Goal: Task Accomplishment & Management: Complete application form

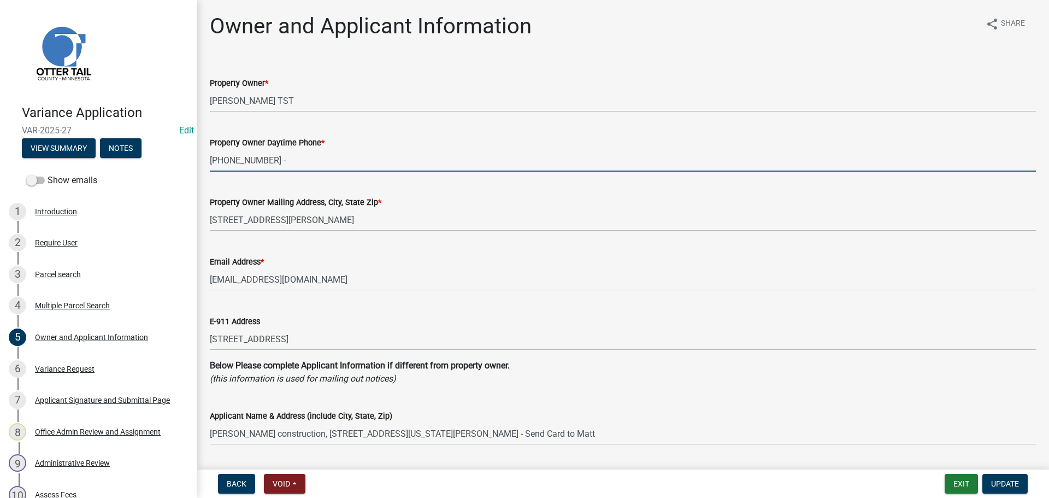
select select "2c4925b9-39e8-4de1-9db4-bcf1810f50e2"
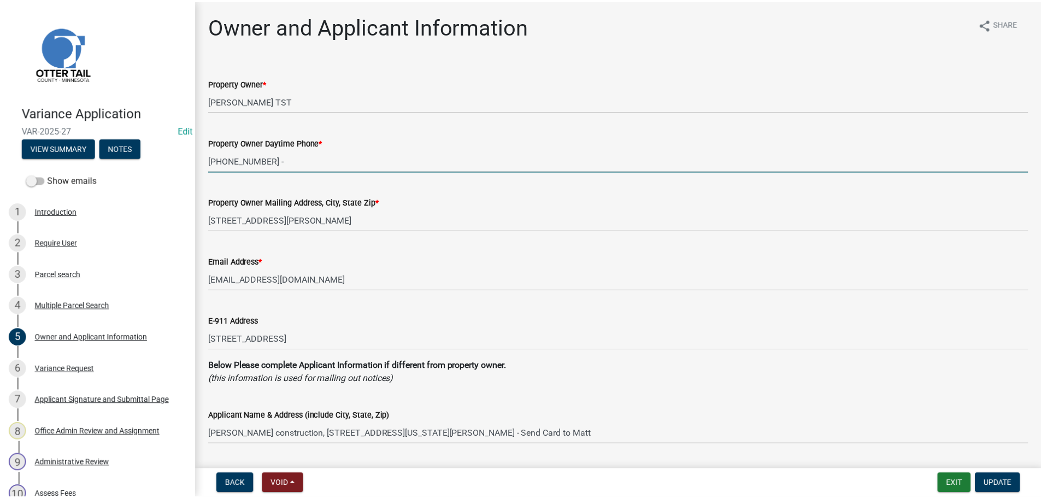
scroll to position [109, 0]
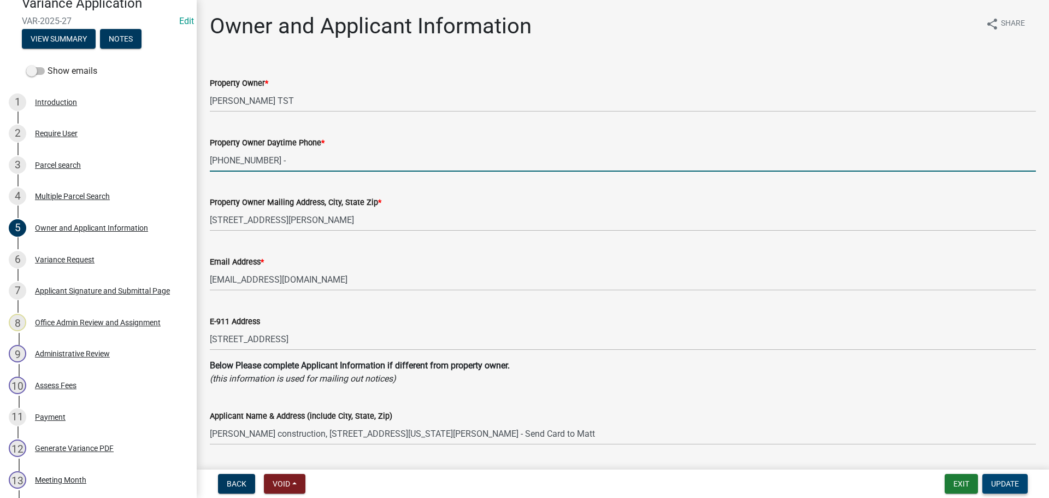
click at [997, 482] on span "Update" at bounding box center [1005, 483] width 28 height 9
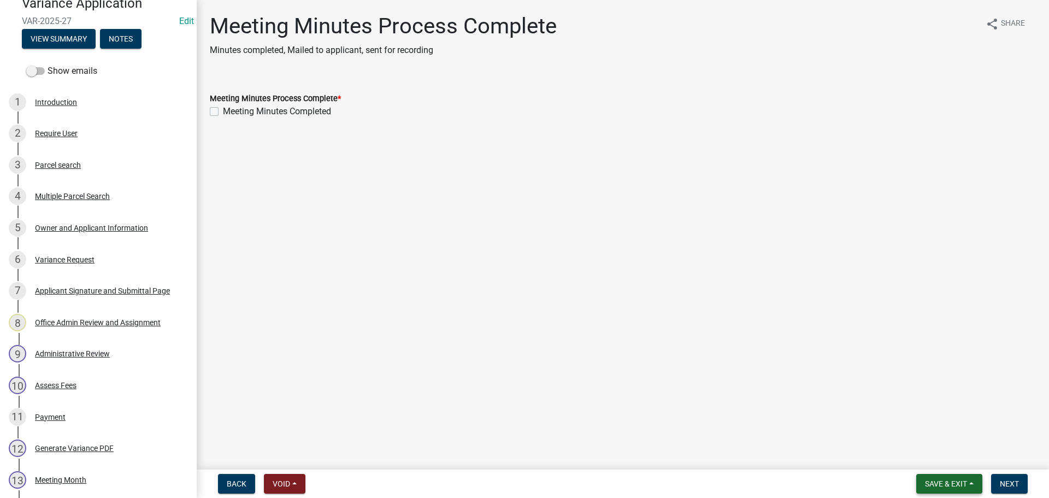
click at [952, 483] on span "Save & Exit" at bounding box center [946, 483] width 42 height 9
click at [940, 451] on button "Save & Exit" at bounding box center [938, 455] width 87 height 26
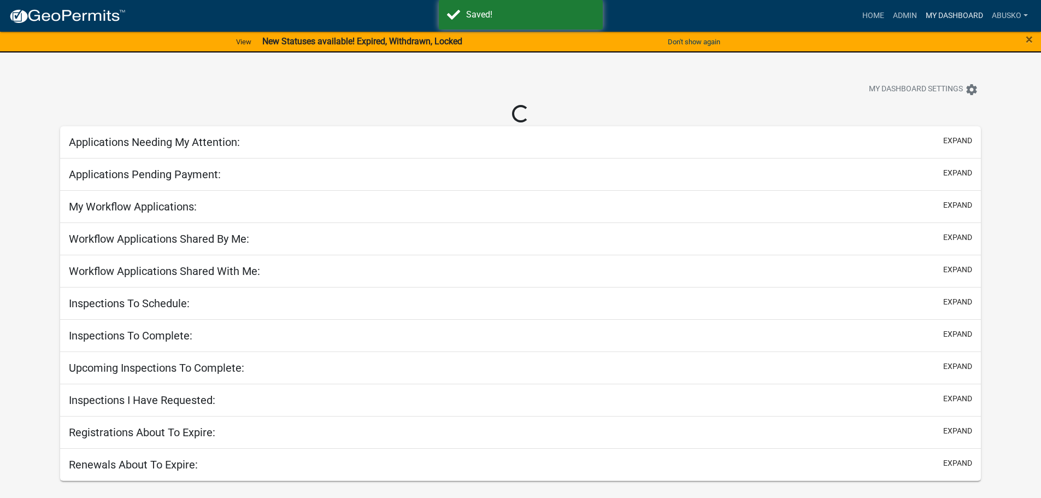
select select "1: 25"
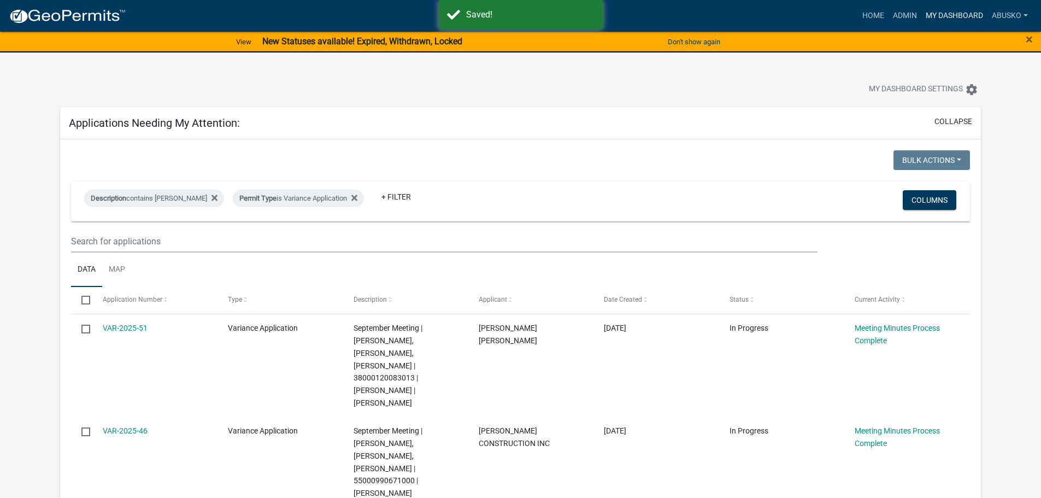
click at [944, 15] on link "My Dashboard" at bounding box center [954, 15] width 66 height 21
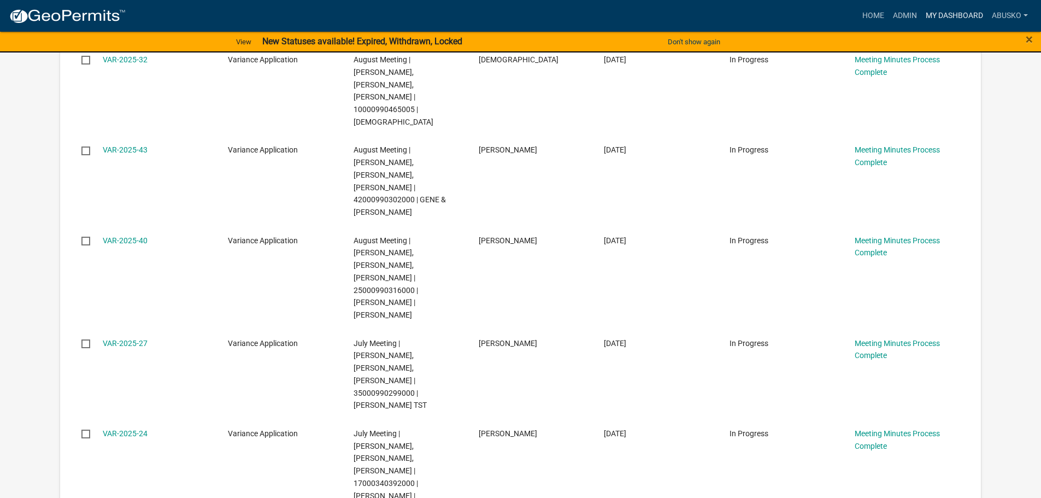
scroll to position [2294, 0]
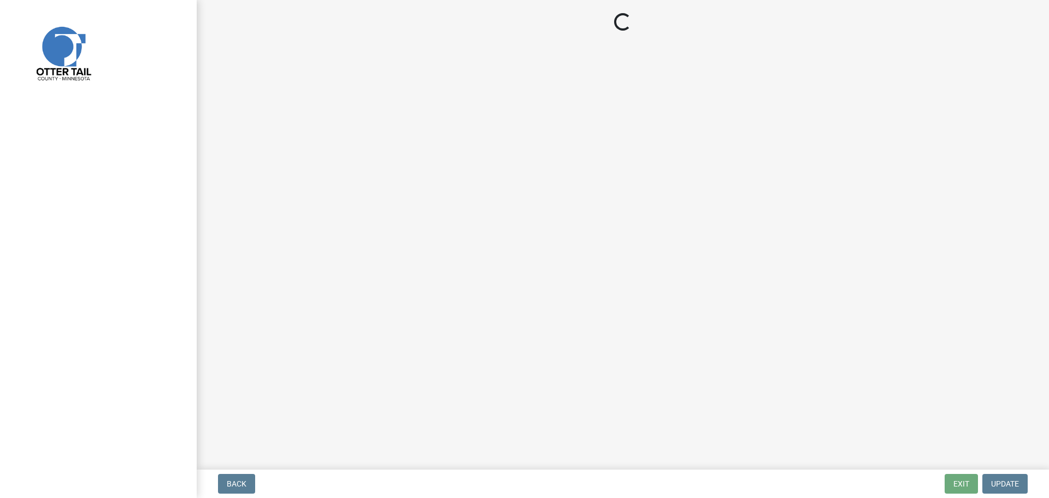
select select "3: 3"
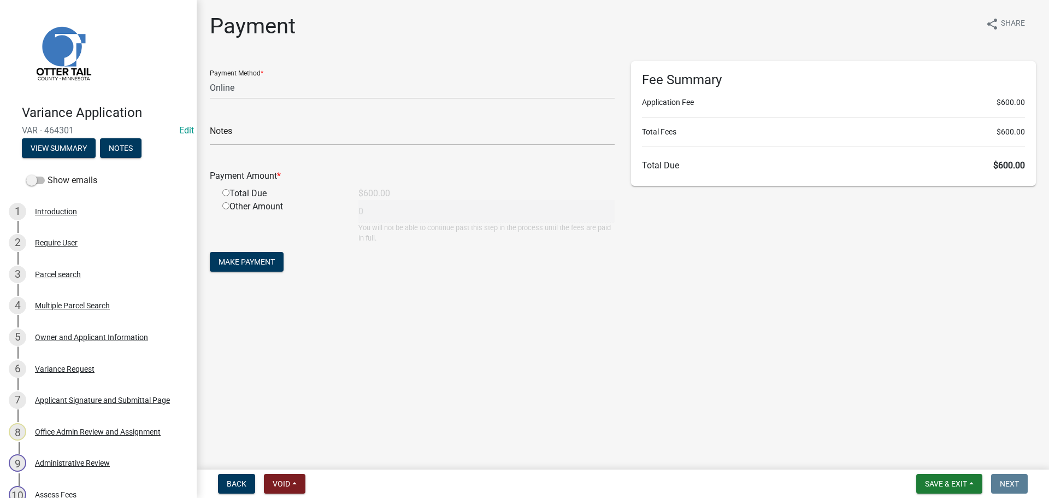
click at [225, 193] on input "radio" at bounding box center [225, 192] width 7 height 7
radio input "true"
type input "600"
click at [936, 479] on span "Save & Exit" at bounding box center [946, 483] width 42 height 9
click at [926, 459] on button "Save & Exit" at bounding box center [938, 455] width 87 height 26
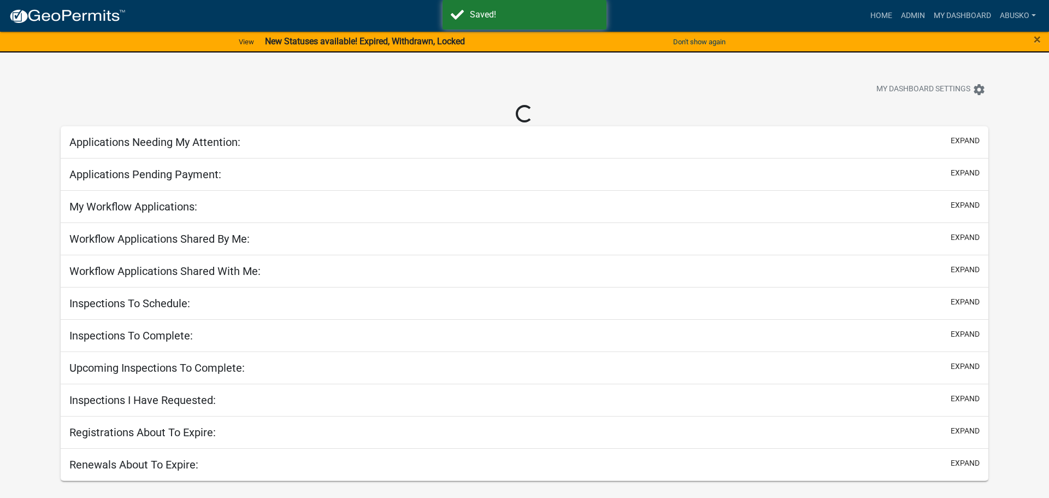
select select "1: 25"
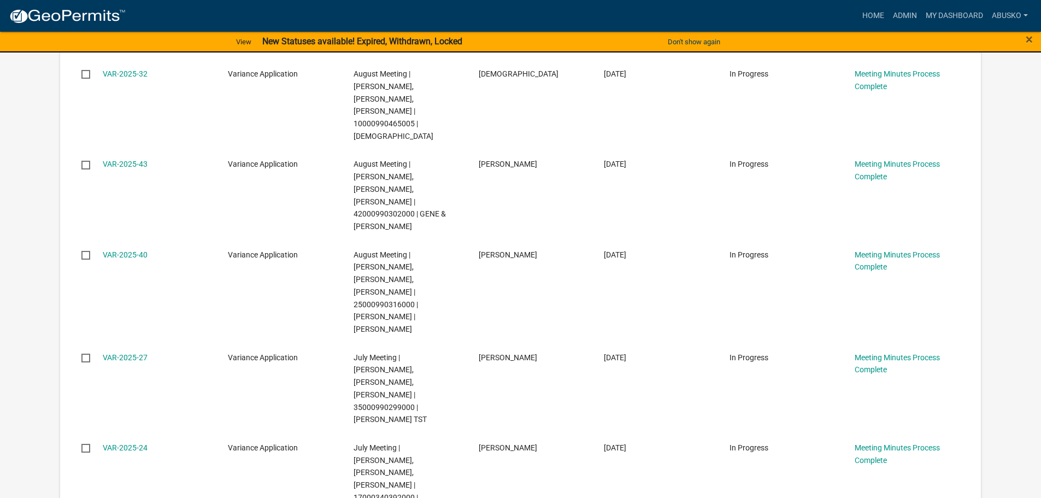
scroll to position [2403, 0]
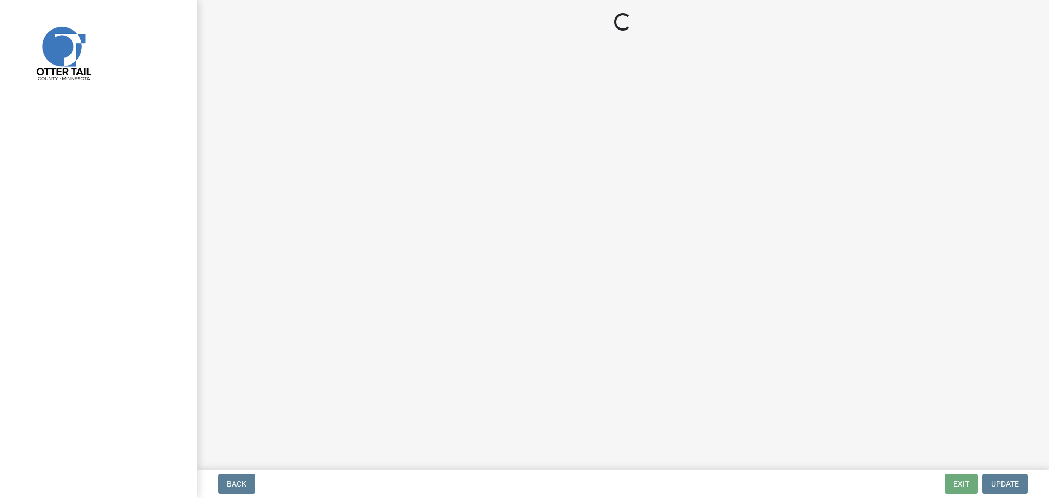
select select "3: 3"
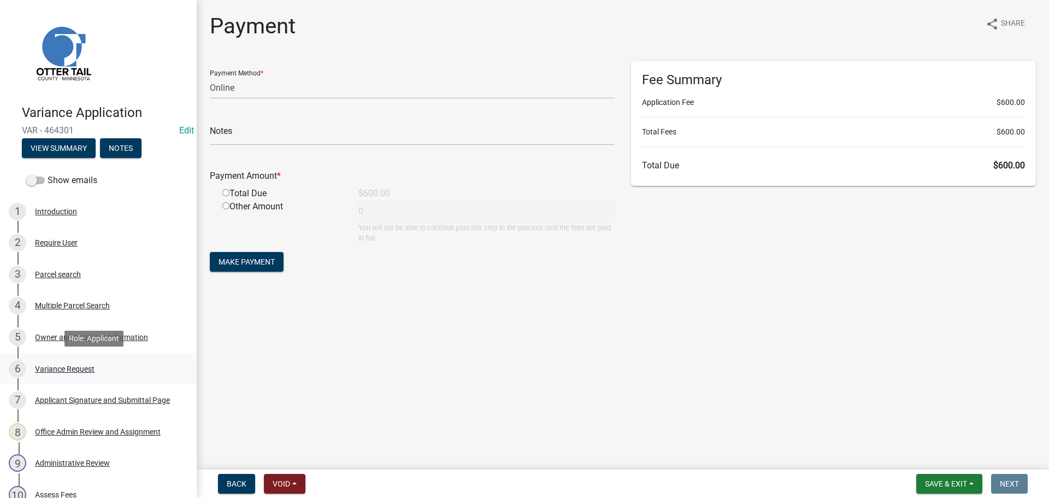
click at [63, 371] on div "Variance Request" at bounding box center [65, 369] width 60 height 8
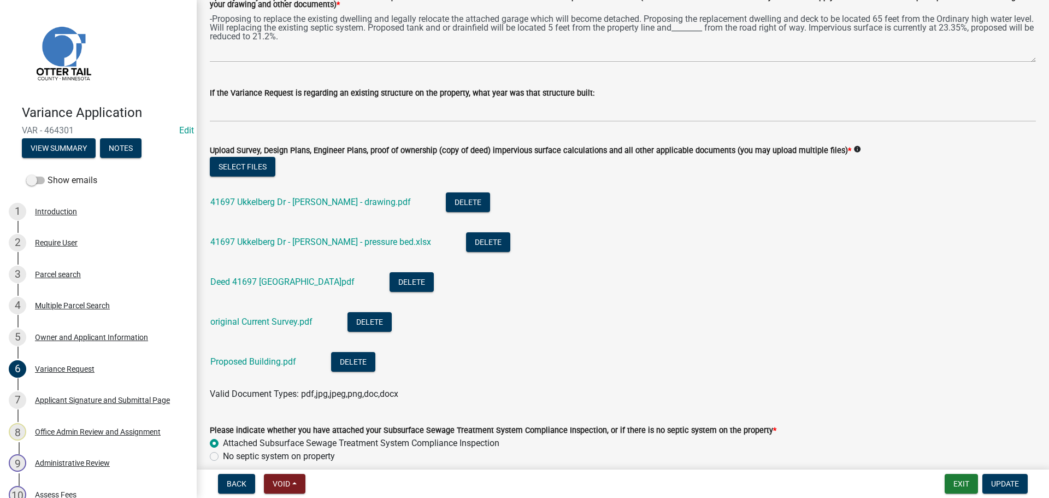
scroll to position [328, 0]
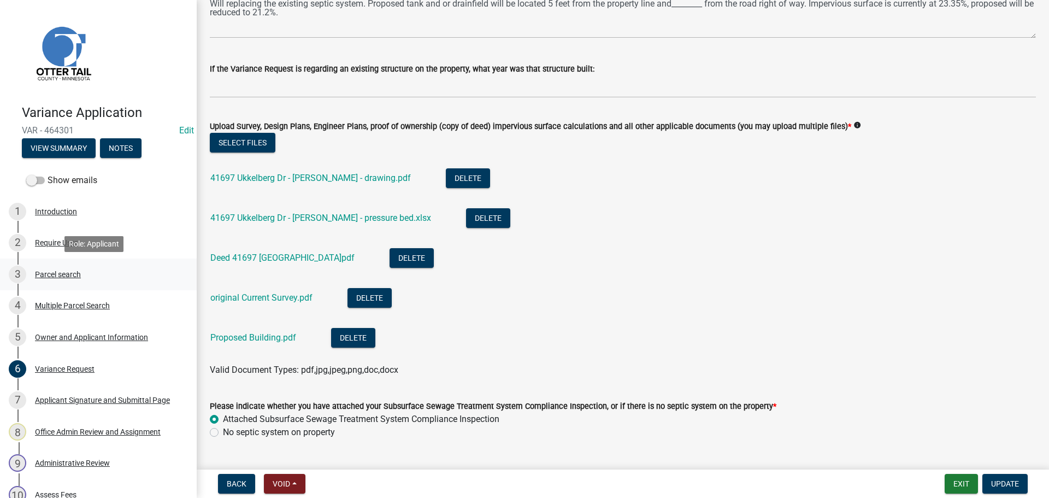
click at [58, 273] on div "Parcel search" at bounding box center [58, 274] width 46 height 8
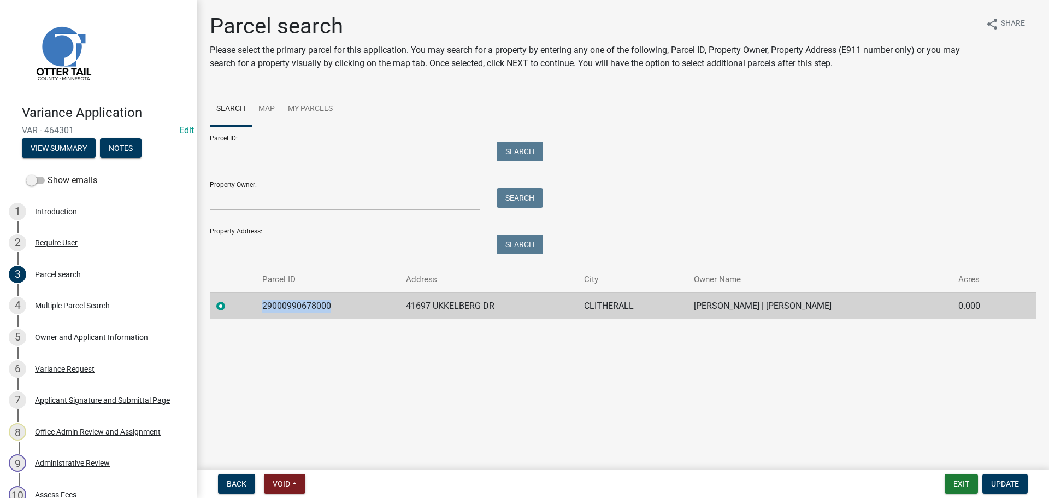
drag, startPoint x: 339, startPoint y: 306, endPoint x: 264, endPoint y: 308, distance: 74.8
click at [264, 308] on td "29000990678000" at bounding box center [328, 305] width 144 height 27
copy td "29000990678000"
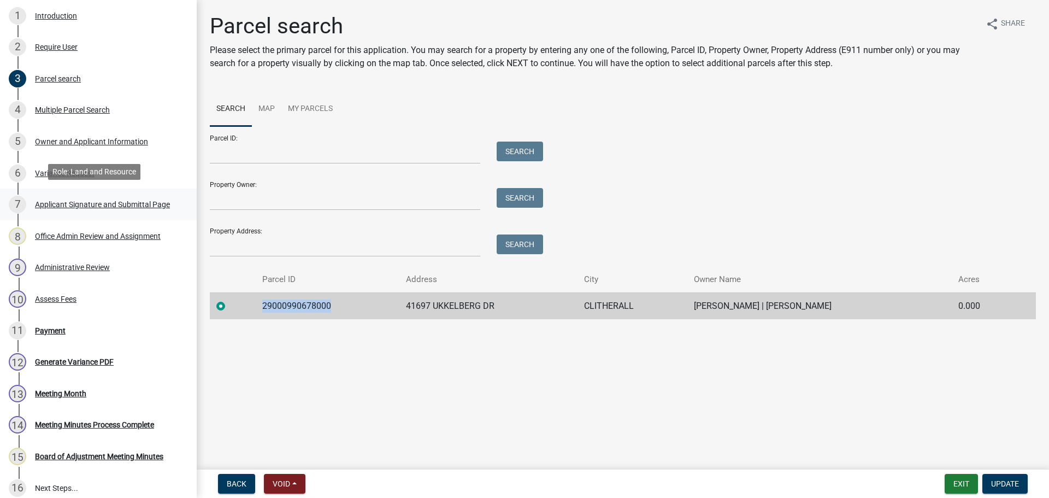
scroll to position [193, 0]
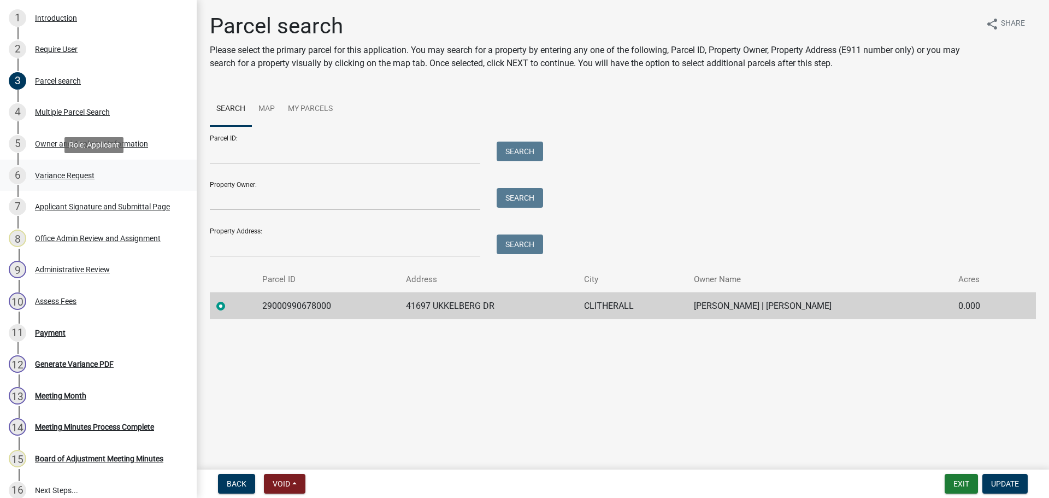
click at [60, 175] on div "Variance Request" at bounding box center [65, 176] width 60 height 8
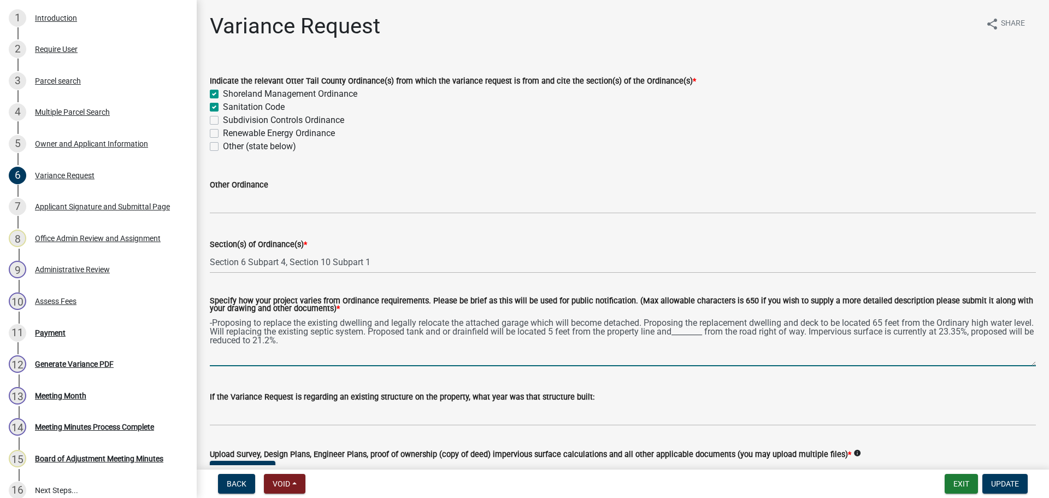
drag, startPoint x: 475, startPoint y: 334, endPoint x: 430, endPoint y: 333, distance: 44.8
click at [430, 333] on textarea "-Proposing to replace the existing dwelling and legally relocate the attached g…" at bounding box center [623, 340] width 826 height 51
click at [701, 336] on textarea "-Proposing to replace the existing dwelling and legally relocate the attached g…" at bounding box center [623, 340] width 826 height 51
type textarea "-Proposing to replace the existing dwelling and legally relocate the attached g…"
click at [1001, 482] on span "Update" at bounding box center [1005, 483] width 28 height 9
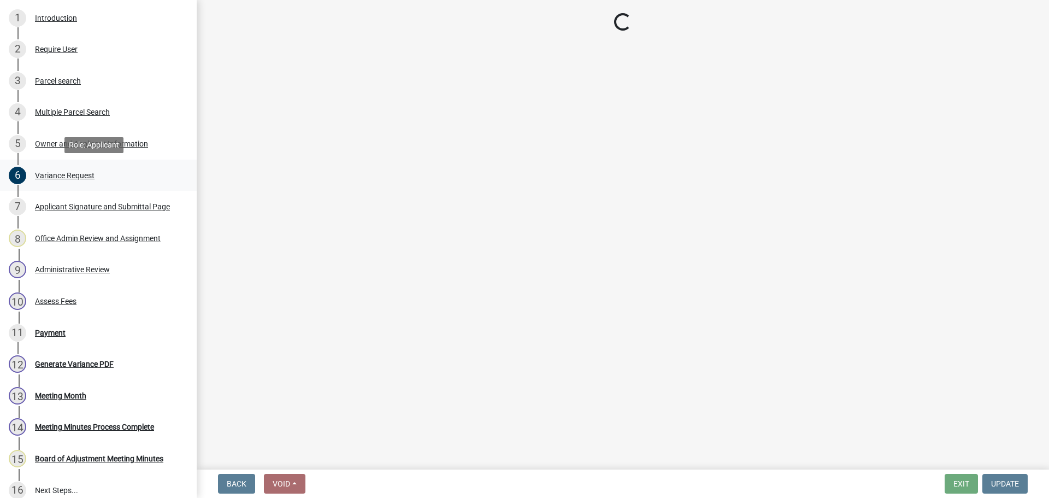
select select "3: 3"
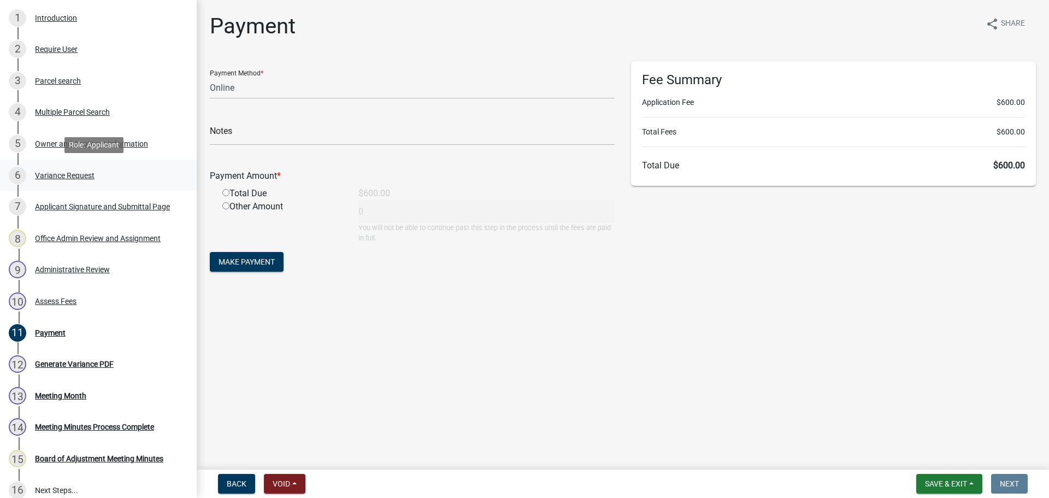
click at [62, 176] on div "Variance Request" at bounding box center [65, 176] width 60 height 8
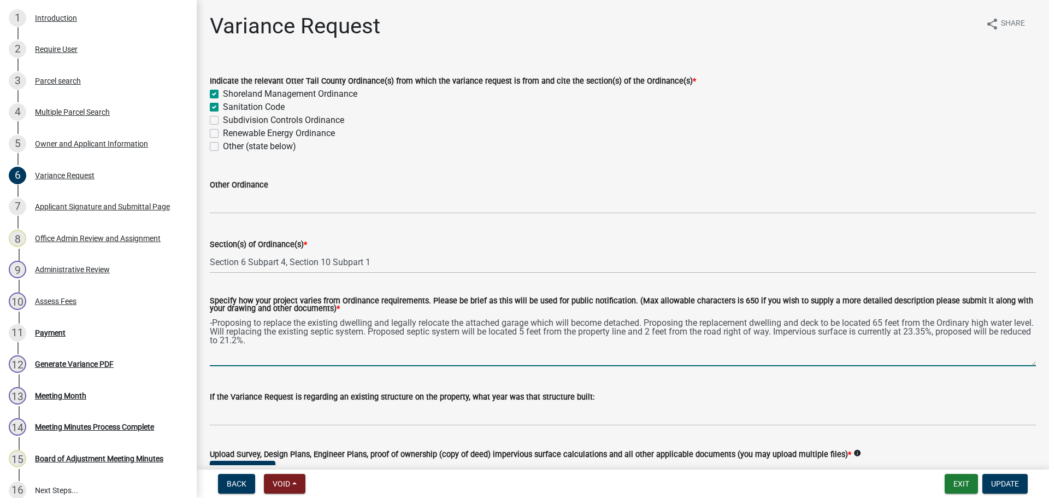
drag, startPoint x: 247, startPoint y: 334, endPoint x: 276, endPoint y: 306, distance: 39.8
click at [247, 333] on textarea "-Proposing to replace the existing dwelling and legally relocate the attached g…" at bounding box center [623, 340] width 826 height 51
click at [214, 326] on textarea "-Proposing to replace the existing dwelling and legally relocate the attached g…" at bounding box center [623, 340] width 826 height 51
type textarea "Proposing to replace the existing dwelling and legally relocate the attached ga…"
click at [1008, 482] on span "Update" at bounding box center [1005, 483] width 28 height 9
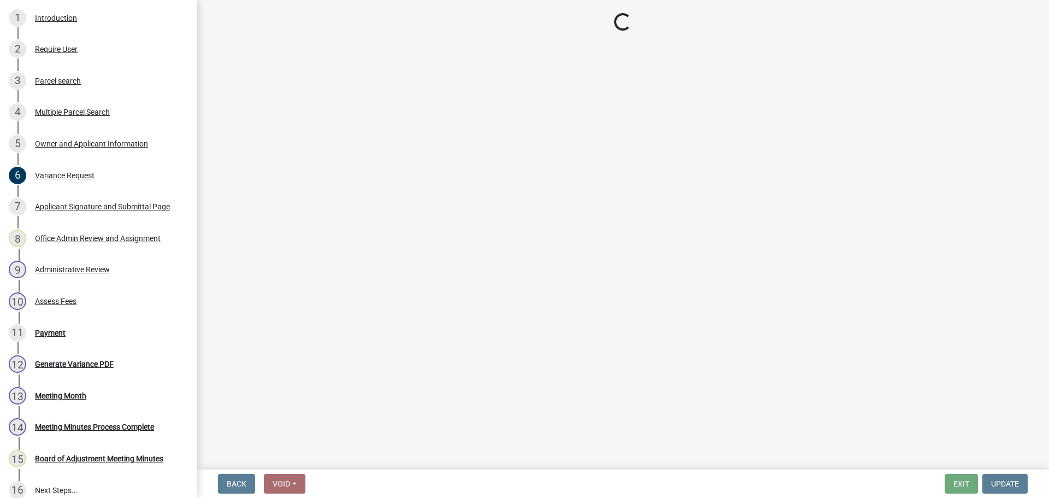
select select "3: 3"
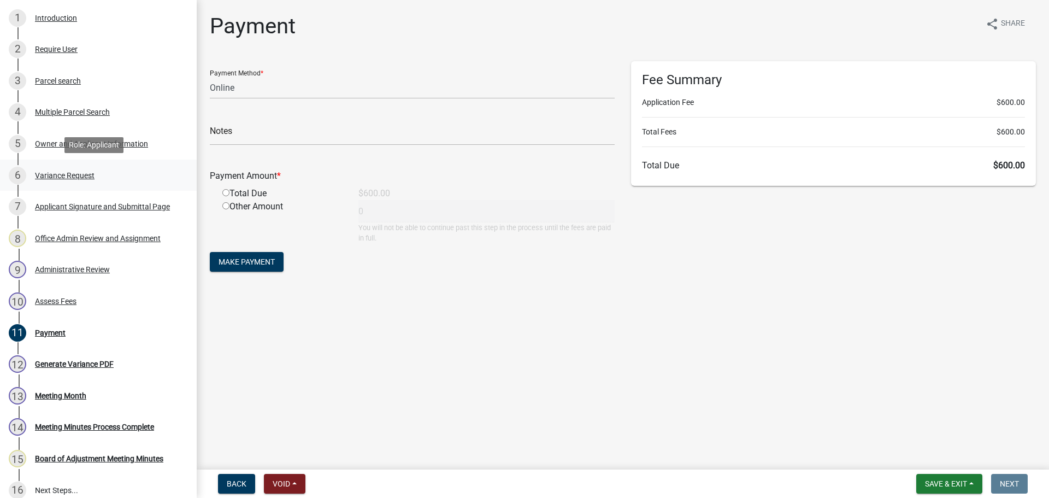
click at [77, 177] on div "Variance Request" at bounding box center [65, 176] width 60 height 8
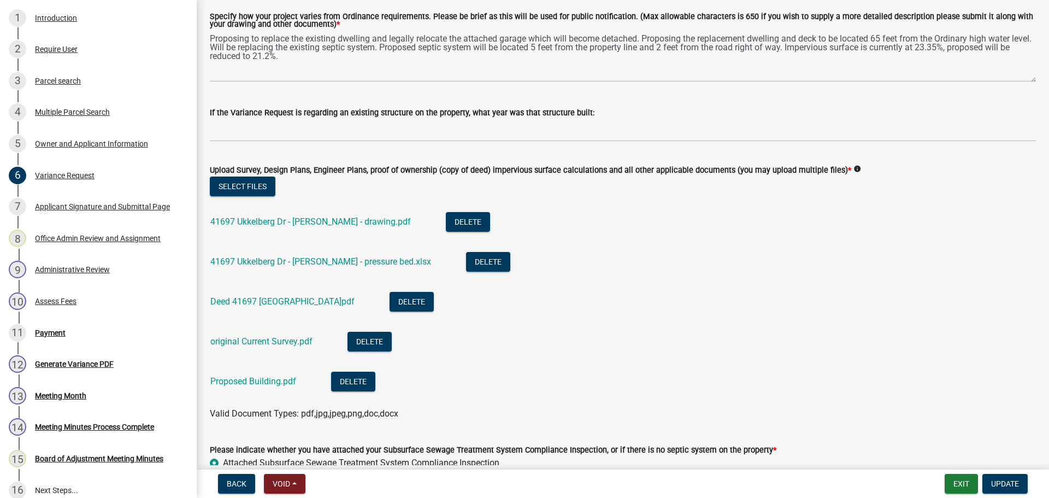
scroll to position [55, 0]
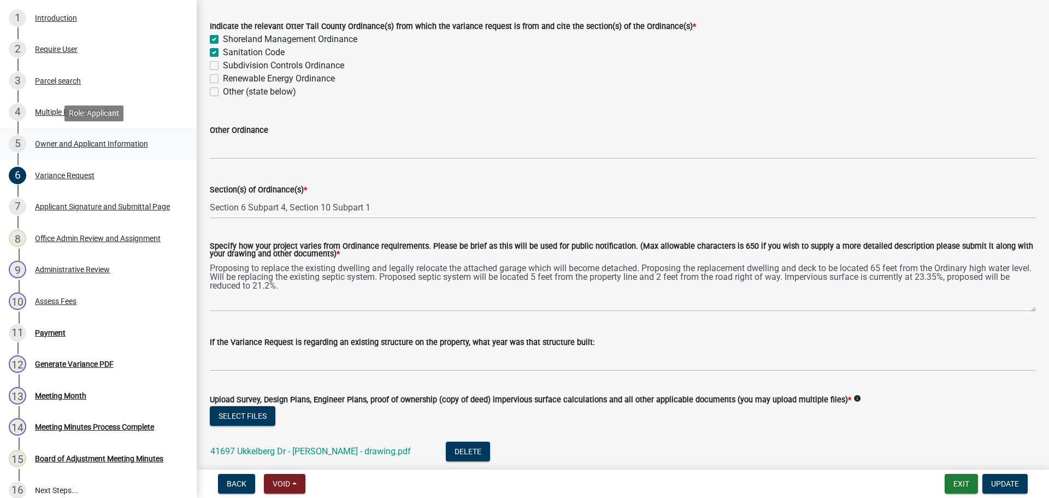
click at [85, 141] on div "Owner and Applicant Information" at bounding box center [91, 144] width 113 height 8
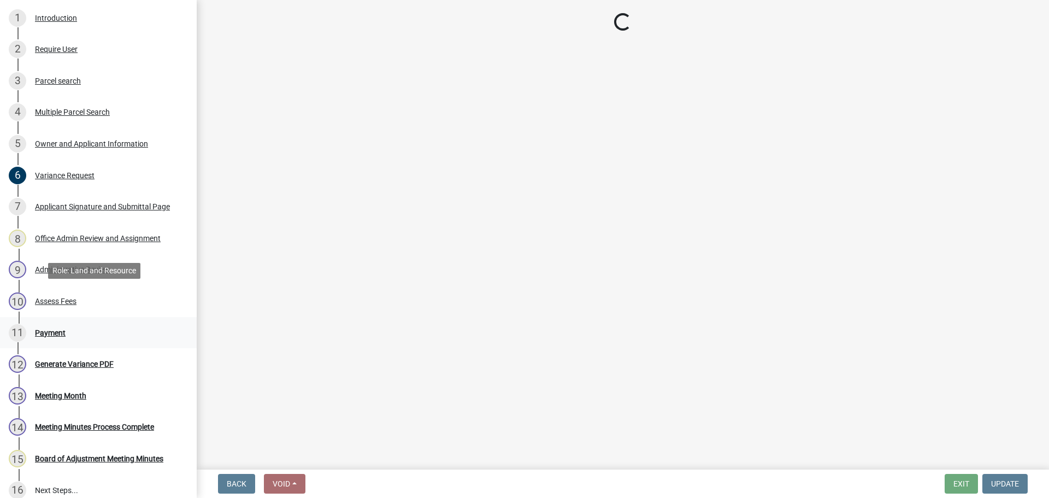
select select "4e1281d9-a122-458a-80e3-8ca1aefebfd7"
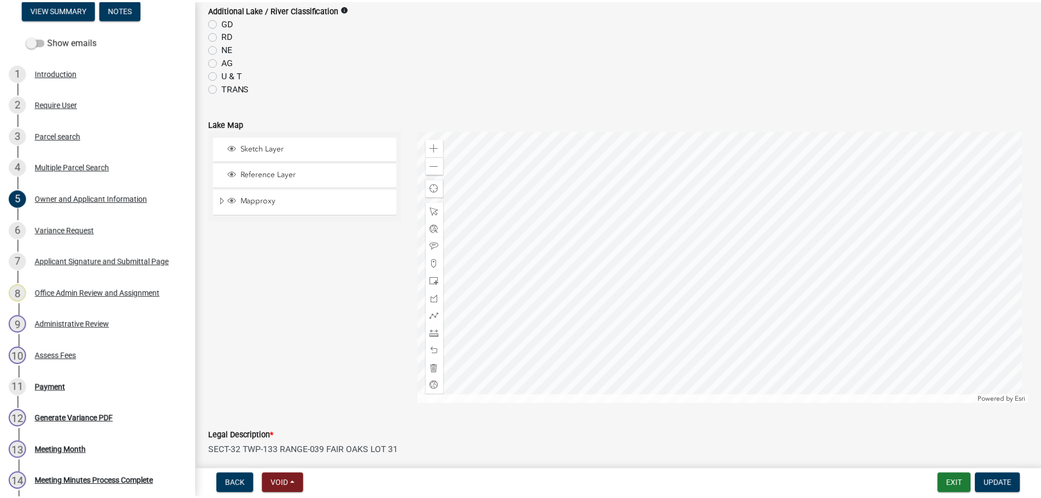
scroll to position [834, 0]
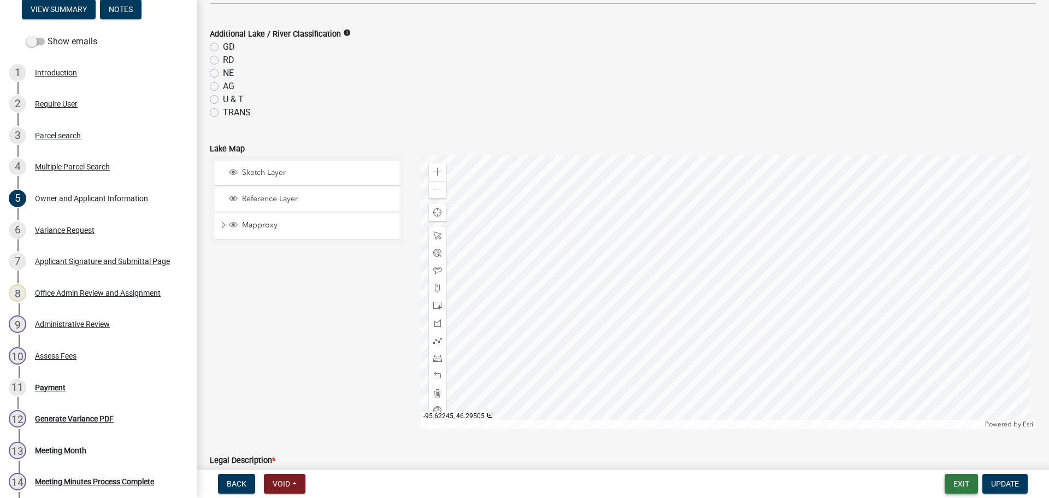
click at [970, 483] on button "Exit" at bounding box center [960, 484] width 33 height 20
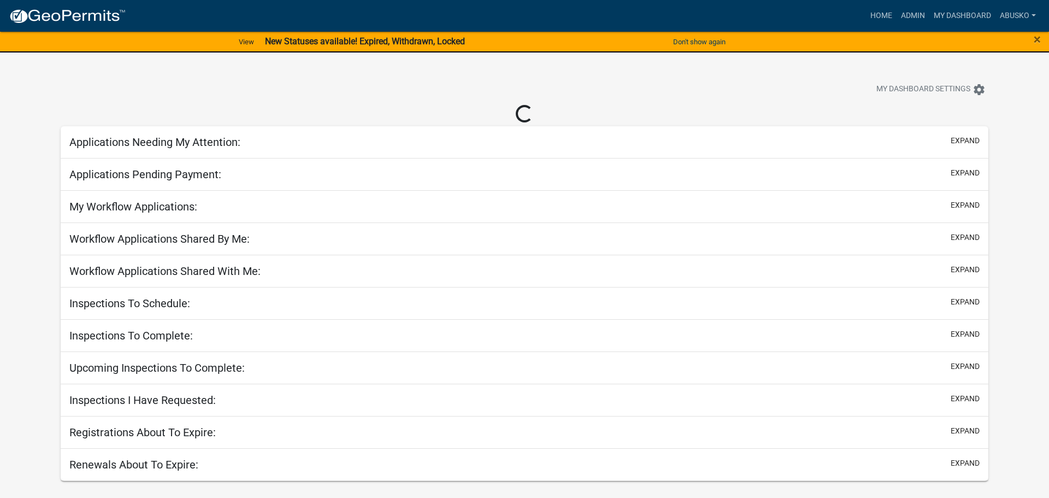
select select "1: 25"
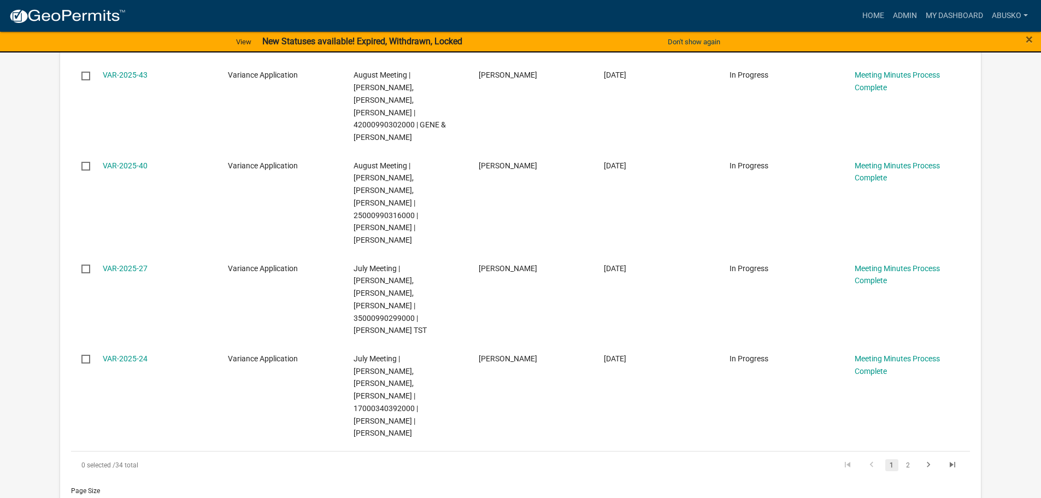
scroll to position [2349, 0]
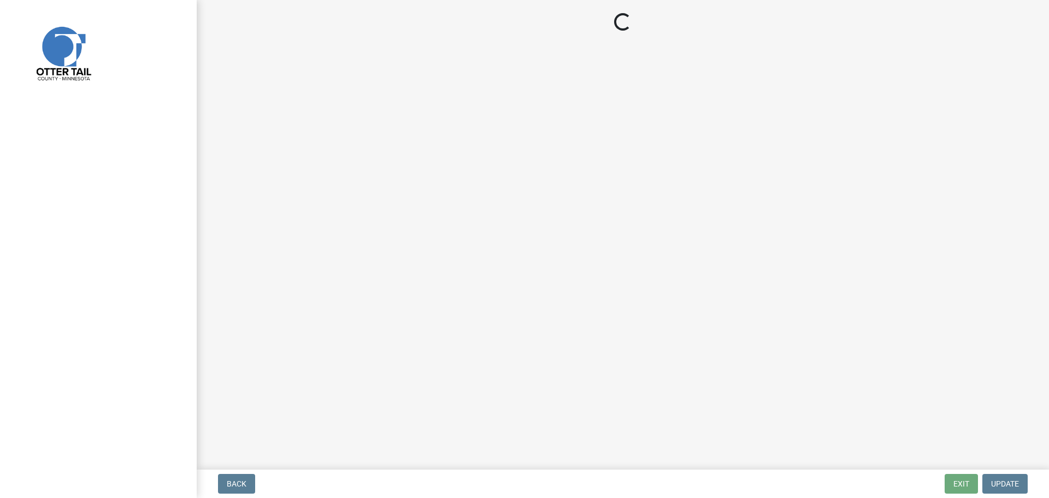
select select "3: 3"
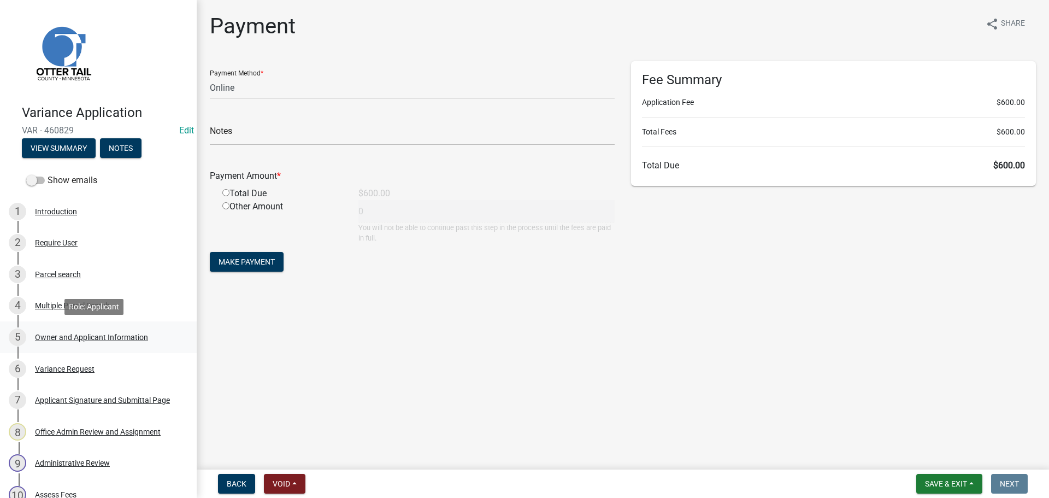
click at [69, 340] on div "Owner and Applicant Information" at bounding box center [91, 337] width 113 height 8
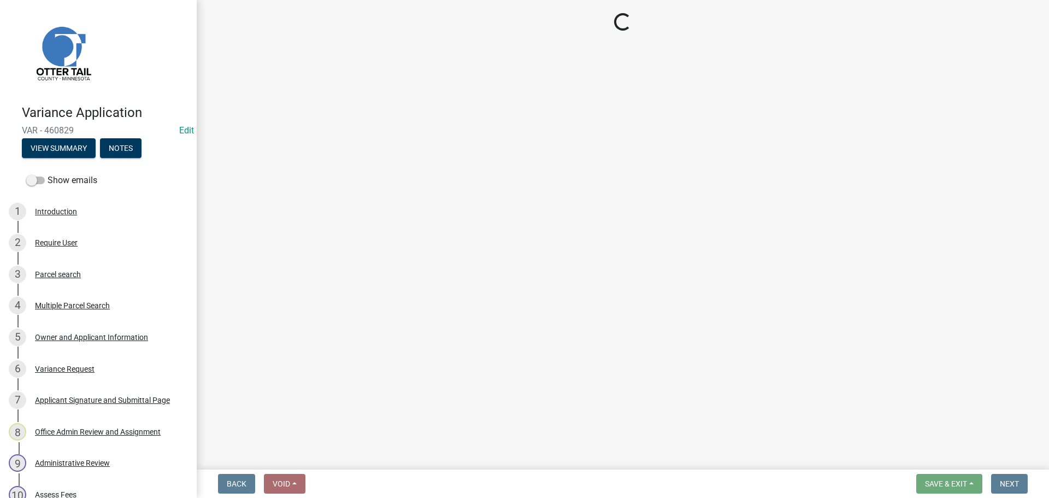
select select "ffe53edf-2050-45b9-b8fe-5e2f6495f3f5"
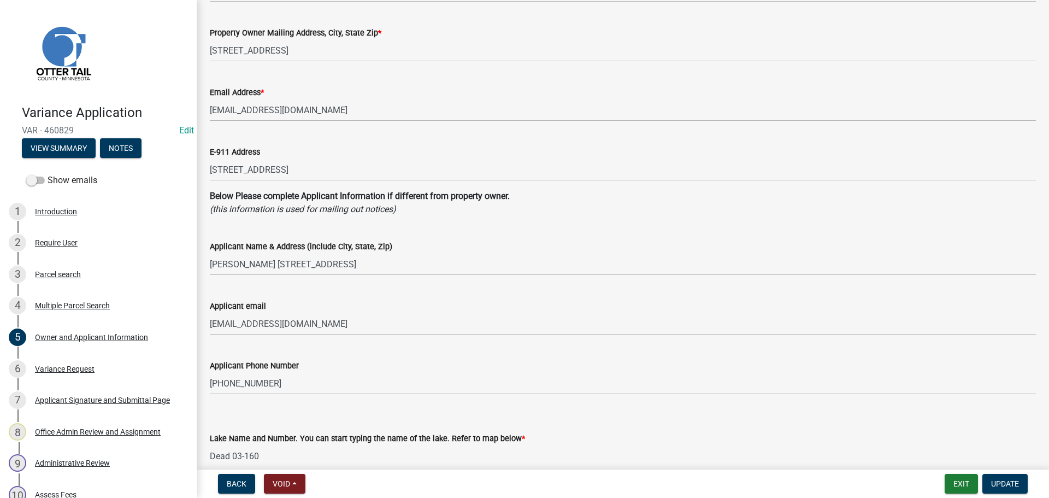
scroll to position [55, 0]
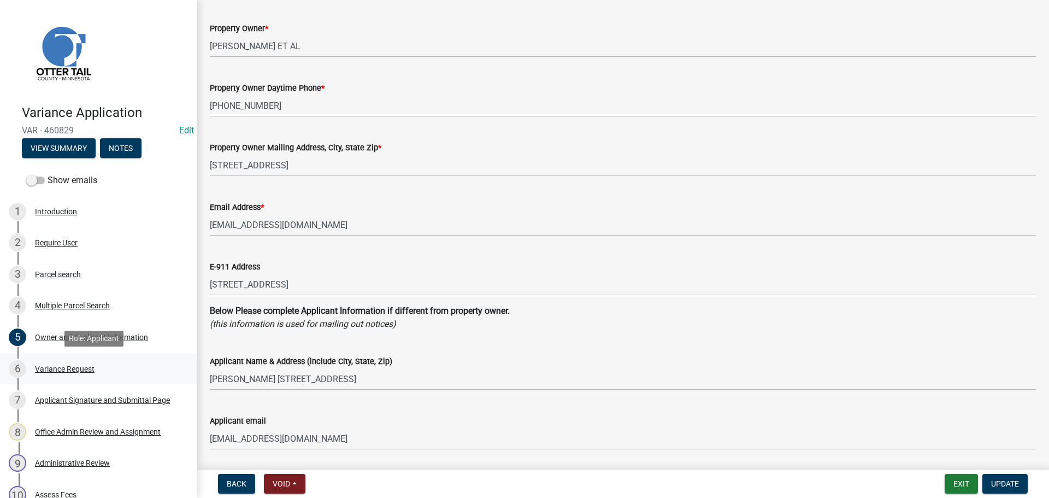
click at [81, 367] on div "Variance Request" at bounding box center [65, 369] width 60 height 8
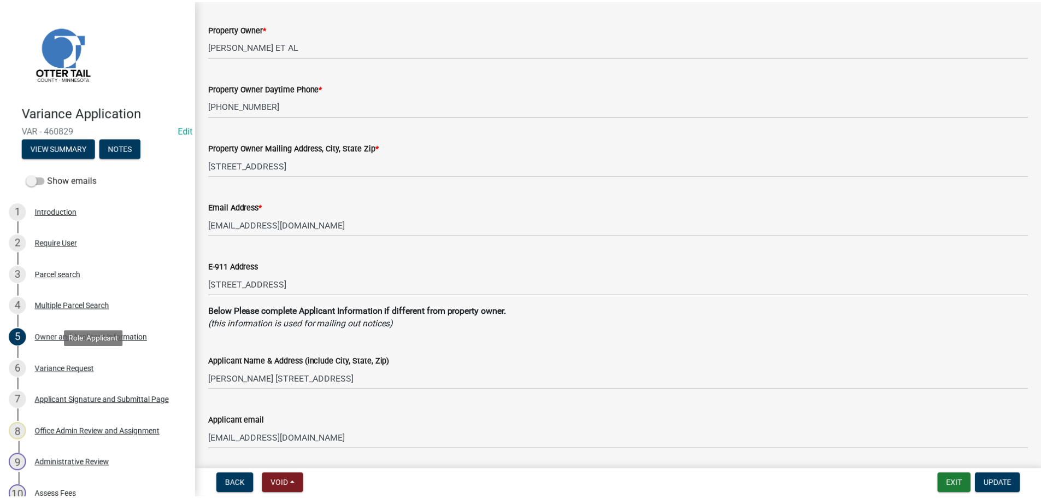
scroll to position [0, 0]
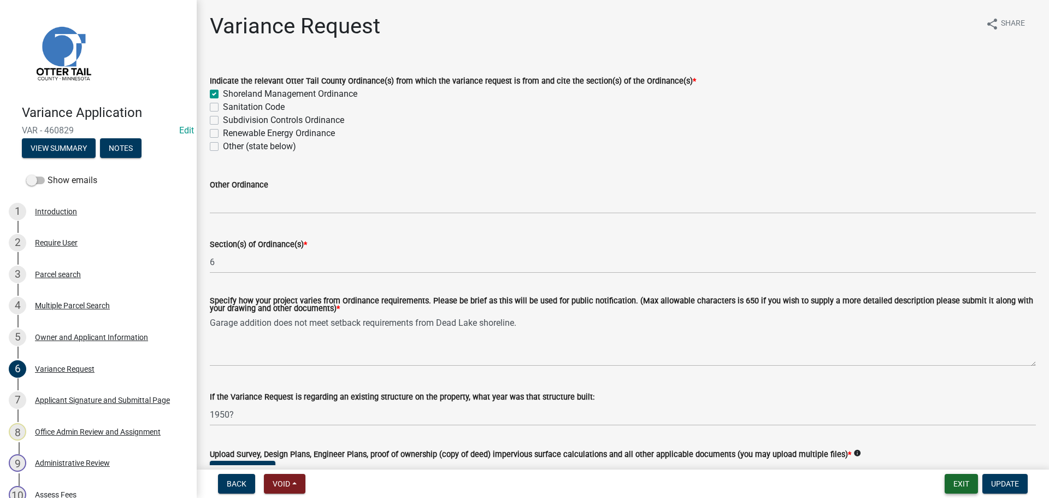
click at [959, 489] on button "Exit" at bounding box center [960, 484] width 33 height 20
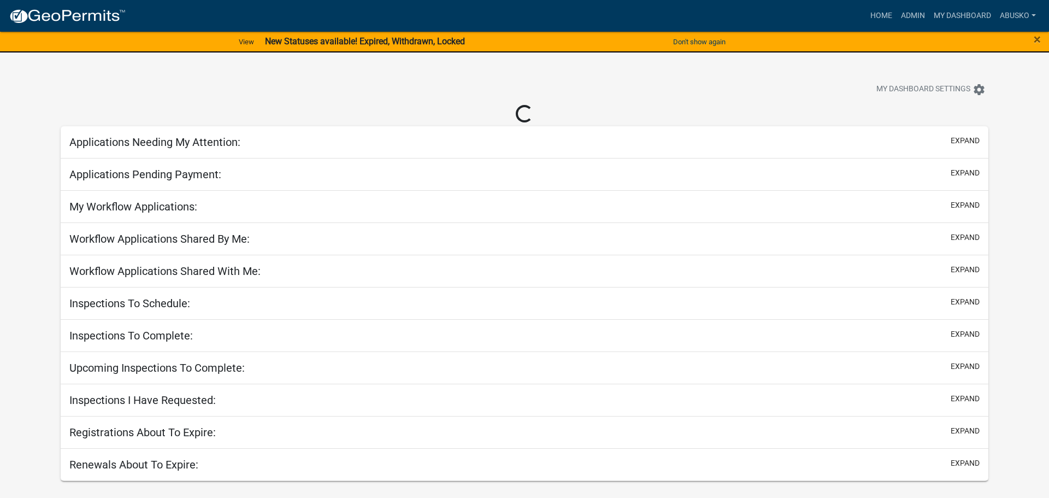
select select "1: 25"
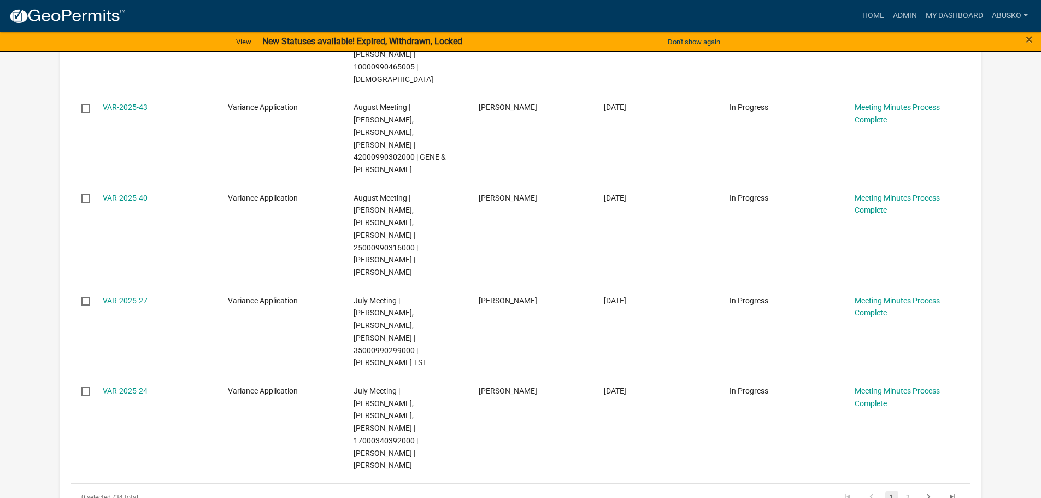
scroll to position [2349, 0]
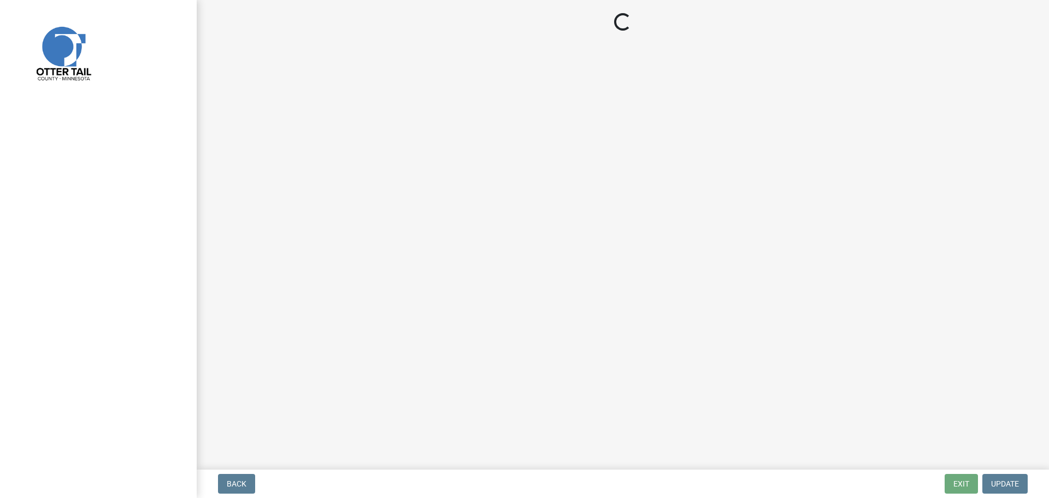
select select "3: 3"
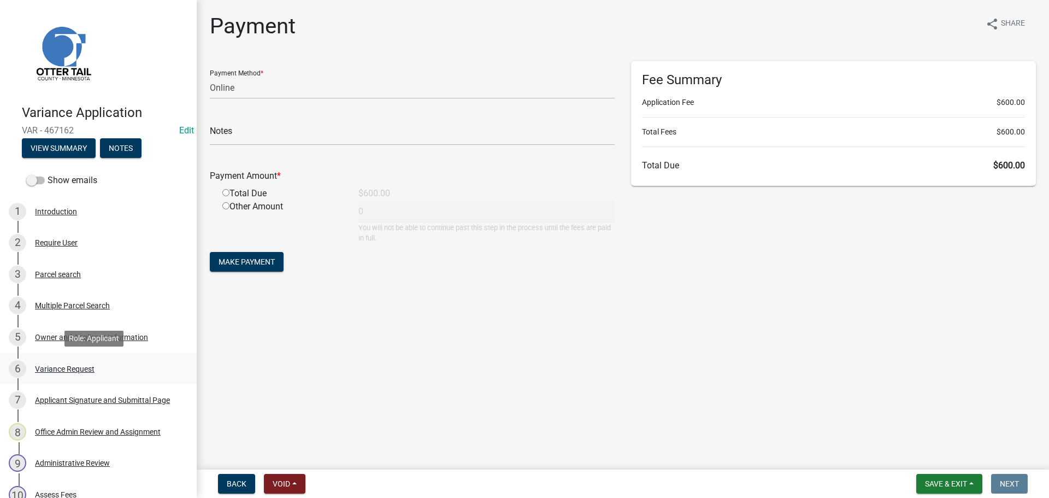
click at [68, 370] on div "Variance Request" at bounding box center [65, 369] width 60 height 8
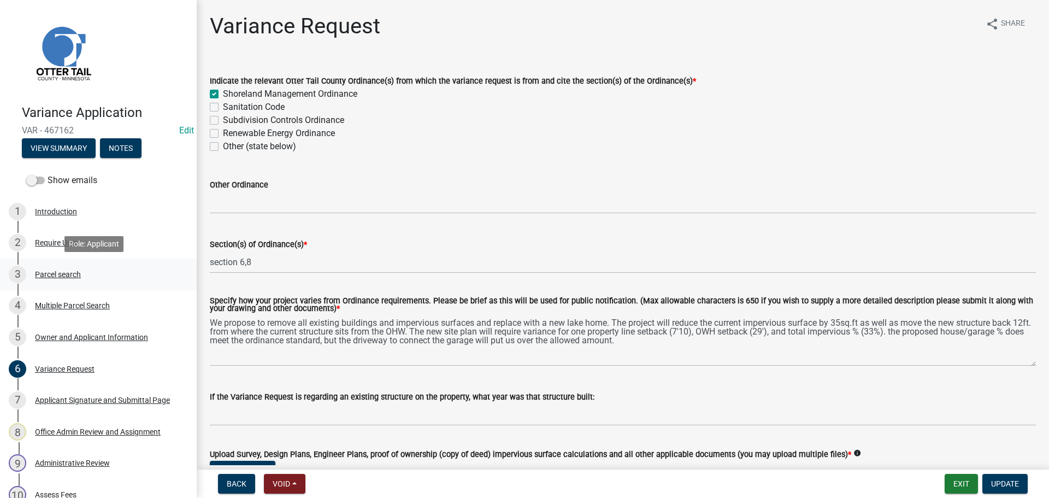
click at [56, 276] on div "Parcel search" at bounding box center [58, 274] width 46 height 8
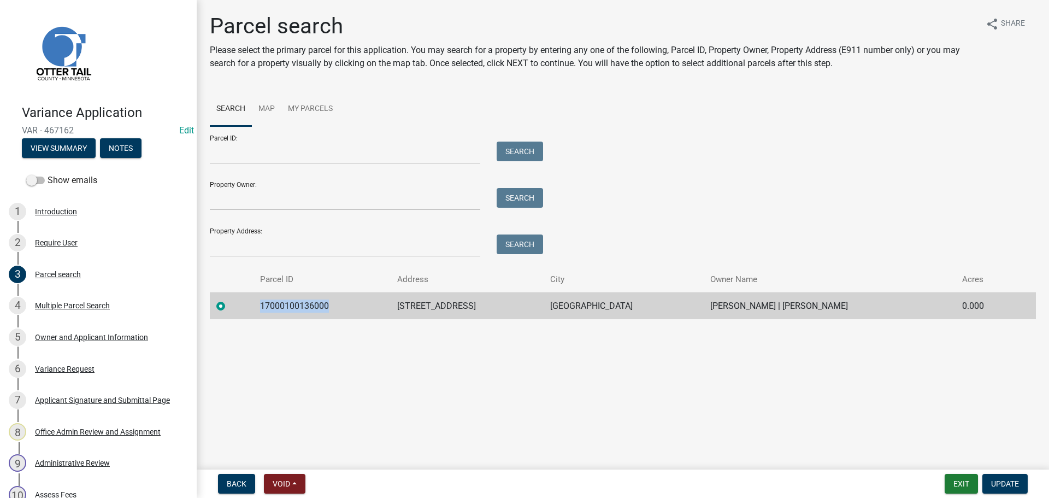
drag, startPoint x: 348, startPoint y: 305, endPoint x: 263, endPoint y: 305, distance: 85.2
click at [263, 305] on td "17000100136000" at bounding box center [321, 305] width 137 height 27
copy td "17000100136000"
click at [75, 362] on div "6 Variance Request" at bounding box center [94, 368] width 170 height 17
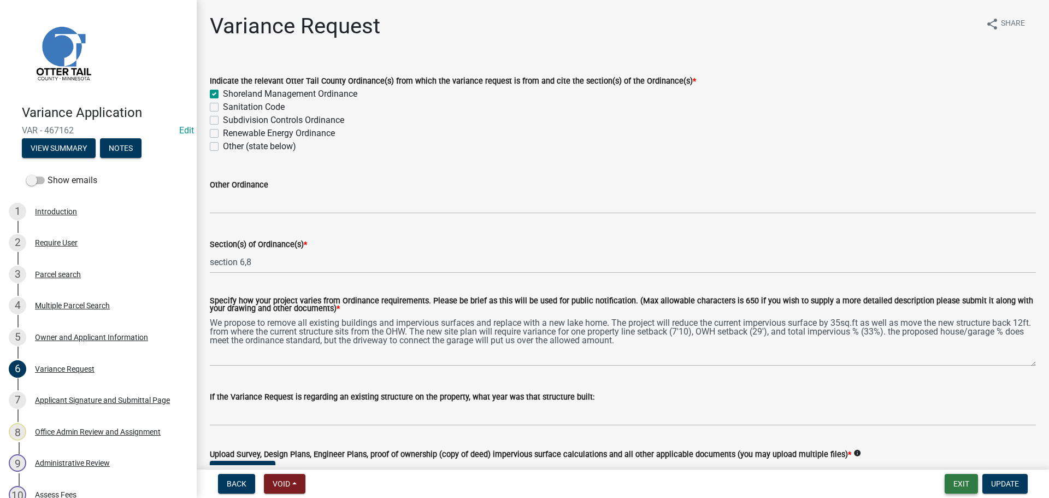
click at [958, 483] on button "Exit" at bounding box center [960, 484] width 33 height 20
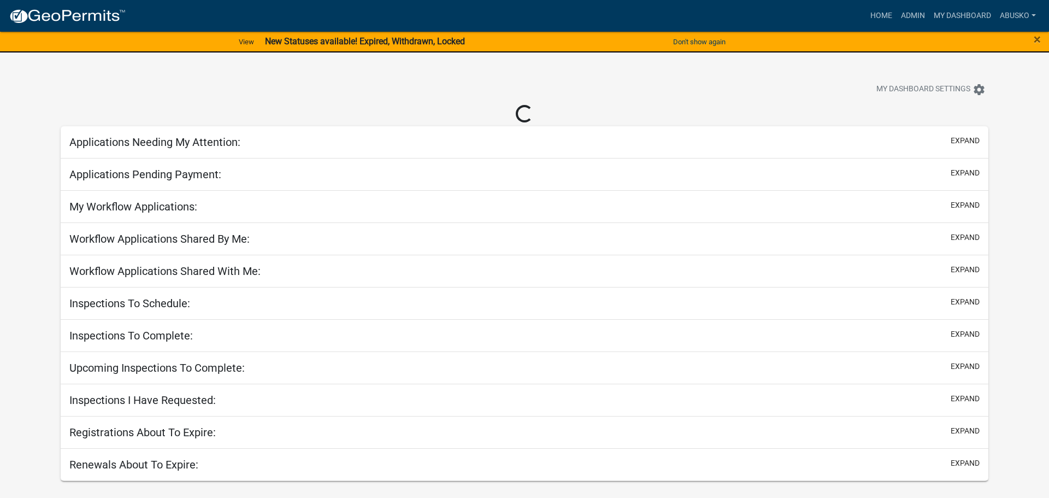
select select "1: 25"
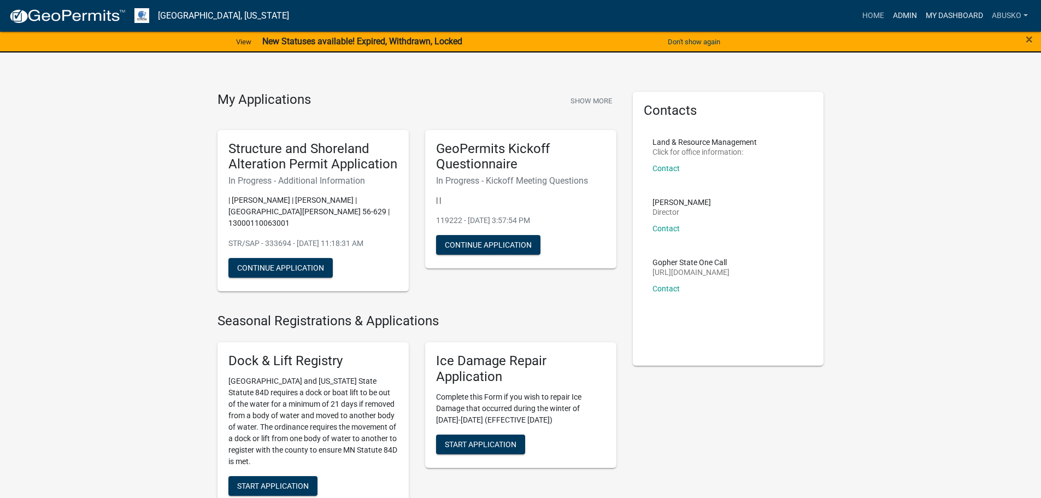
click at [918, 7] on ul "Home Admin My Dashboard abusko Admin Account Logout" at bounding box center [945, 15] width 174 height 21
click at [908, 15] on link "Admin" at bounding box center [904, 15] width 33 height 21
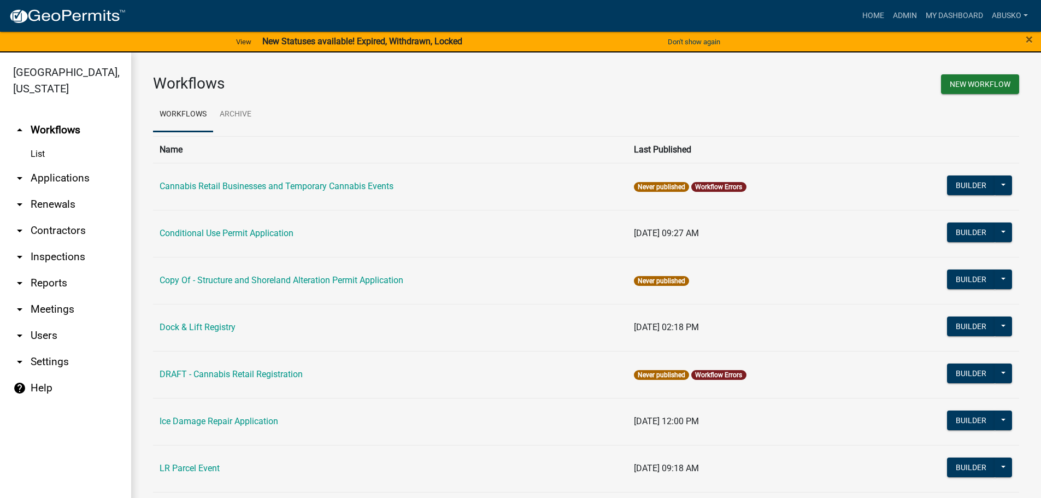
click at [70, 177] on link "arrow_drop_down Applications" at bounding box center [65, 178] width 131 height 26
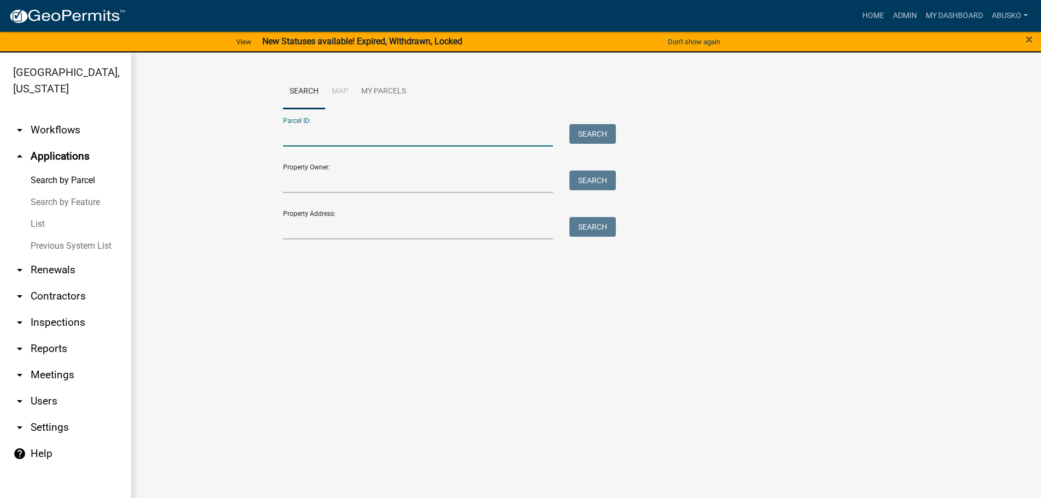
click at [317, 136] on input "Parcel ID:" at bounding box center [418, 135] width 270 height 22
paste input "29000990678000"
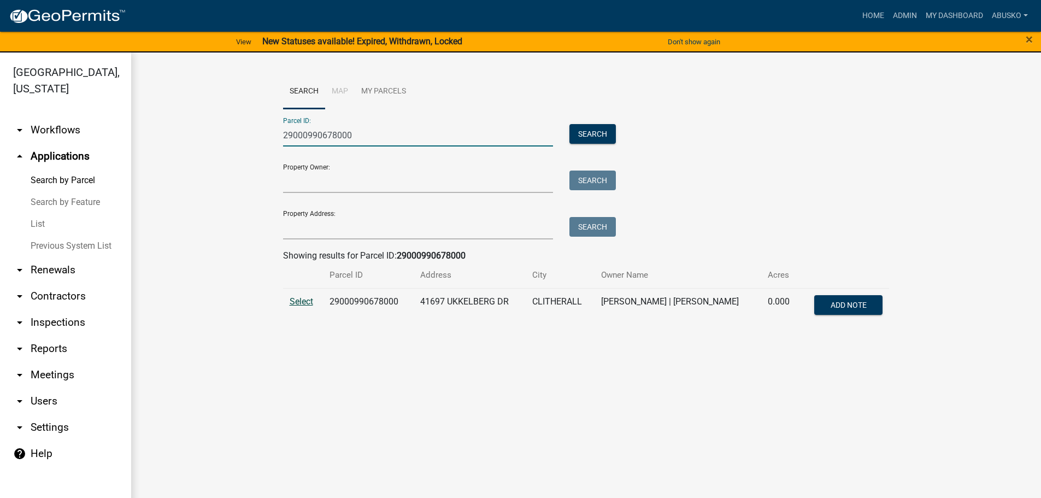
type input "29000990678000"
click at [298, 299] on span "Select" at bounding box center [300, 301] width 23 height 10
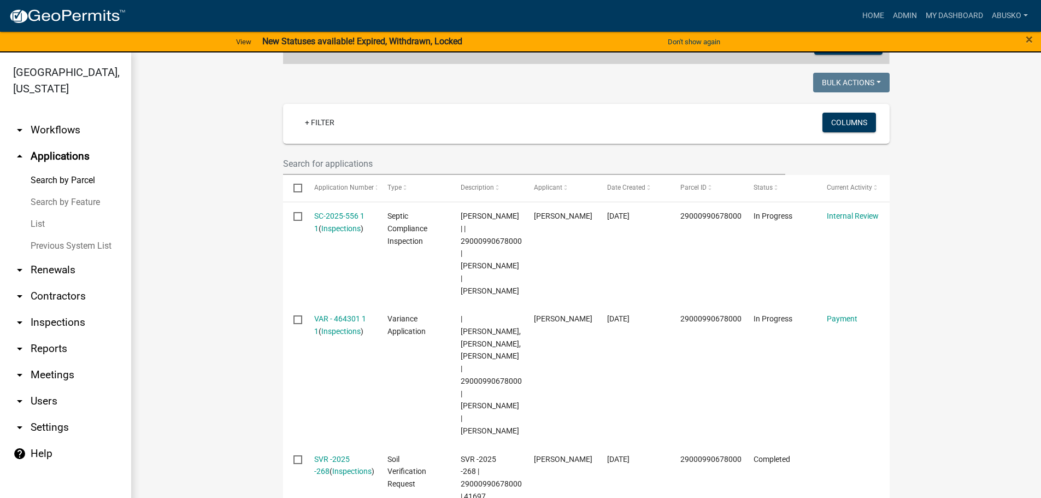
scroll to position [273, 0]
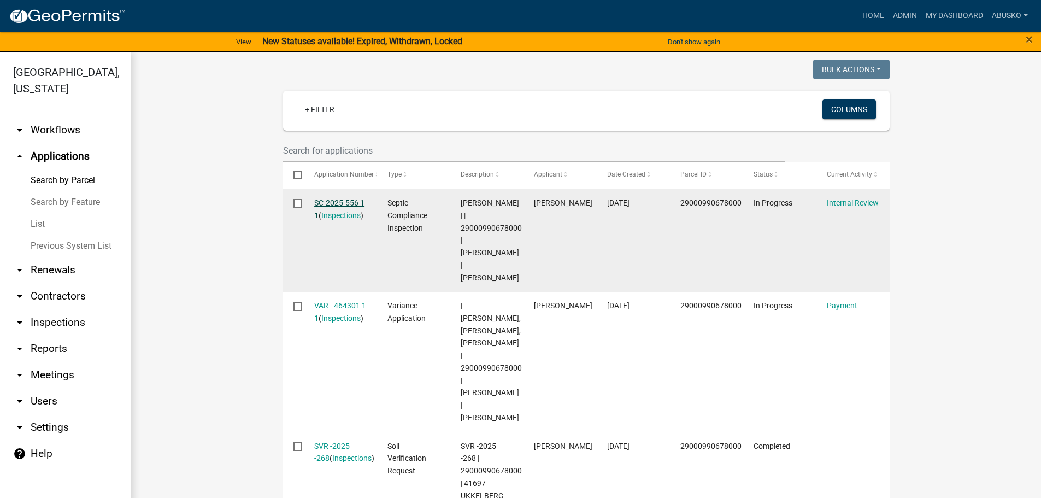
click at [337, 202] on link "SC-2025-556 1 1" at bounding box center [339, 208] width 50 height 21
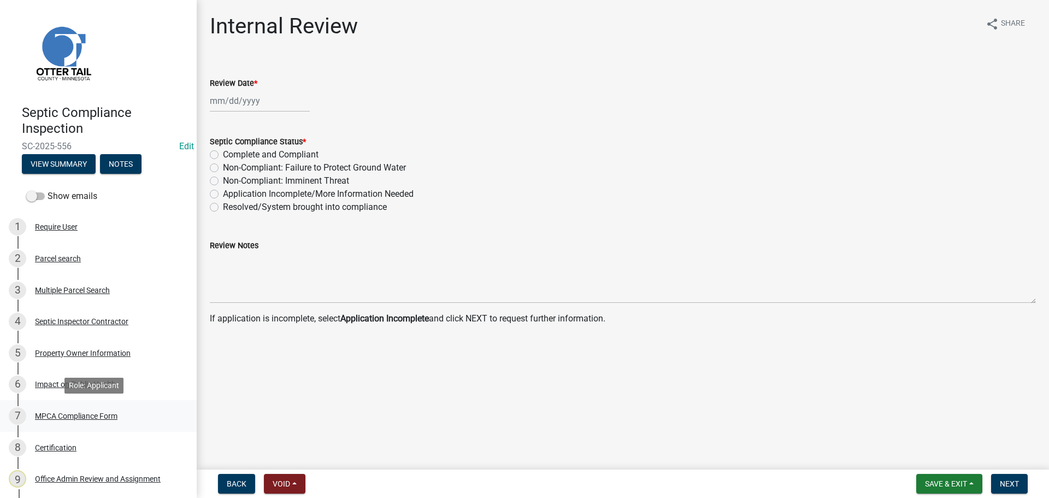
click at [68, 413] on div "MPCA Compliance Form" at bounding box center [76, 416] width 82 height 8
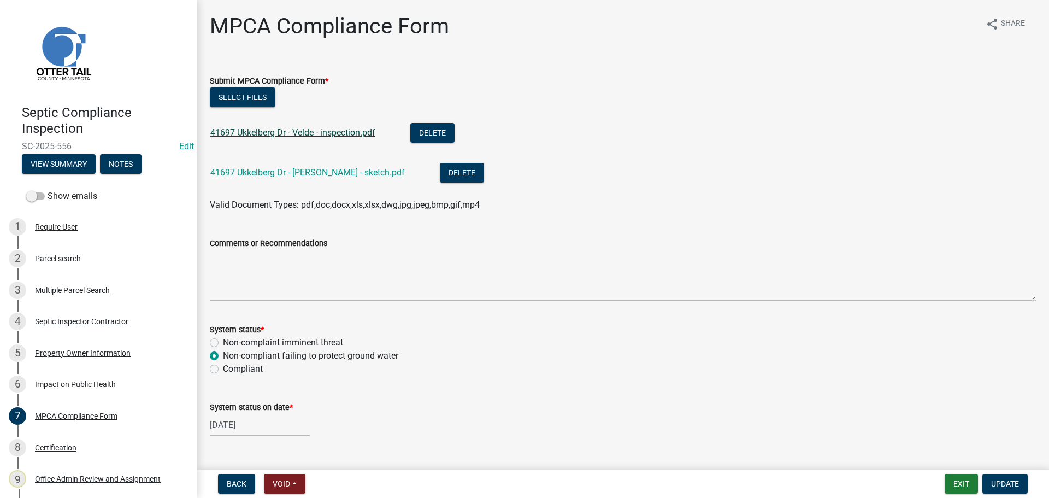
click at [299, 134] on link "41697 Ukkelberg Dr - Velde - inspection.pdf" at bounding box center [292, 132] width 165 height 10
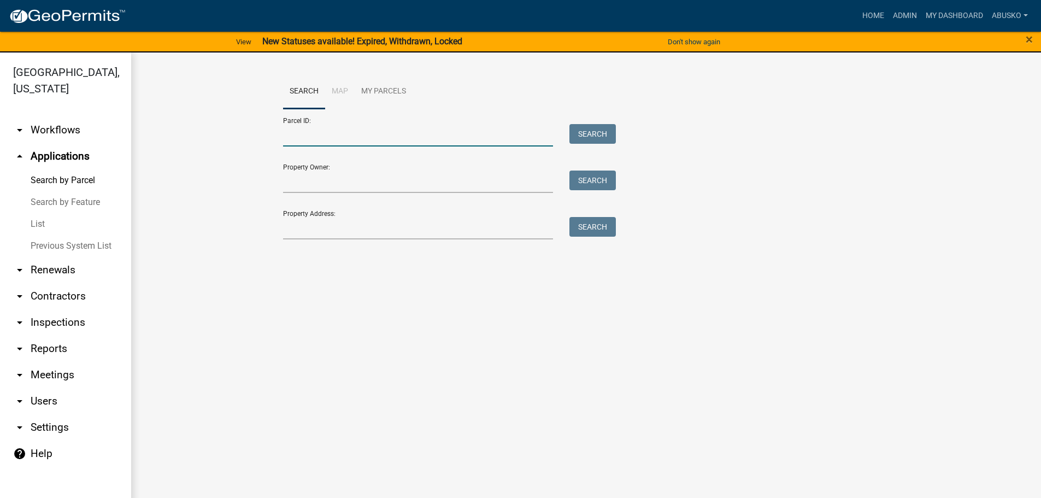
click at [329, 129] on input "Parcel ID:" at bounding box center [418, 135] width 270 height 22
paste input "29000990678000"
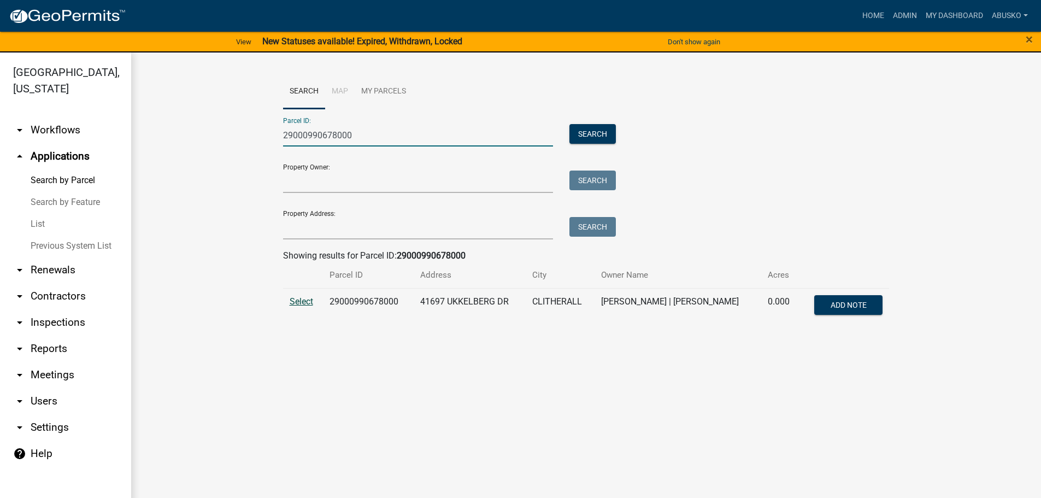
type input "29000990678000"
click at [310, 300] on span "Select" at bounding box center [300, 301] width 23 height 10
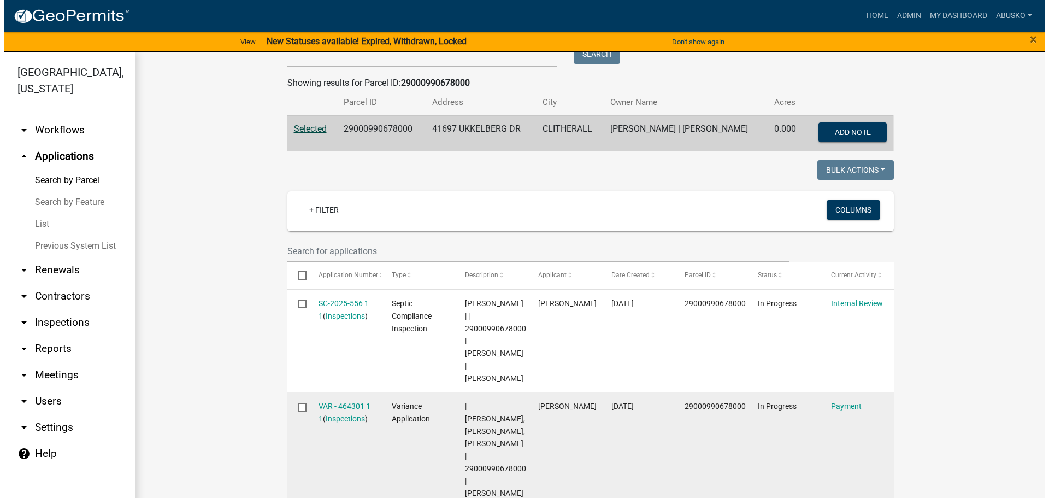
scroll to position [164, 0]
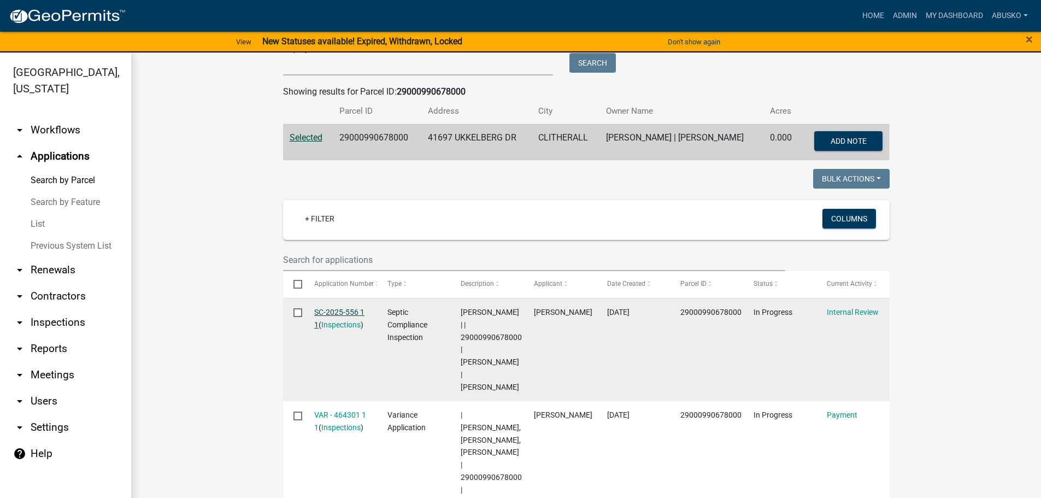
click at [325, 310] on link "SC-2025-556 1 1" at bounding box center [339, 318] width 50 height 21
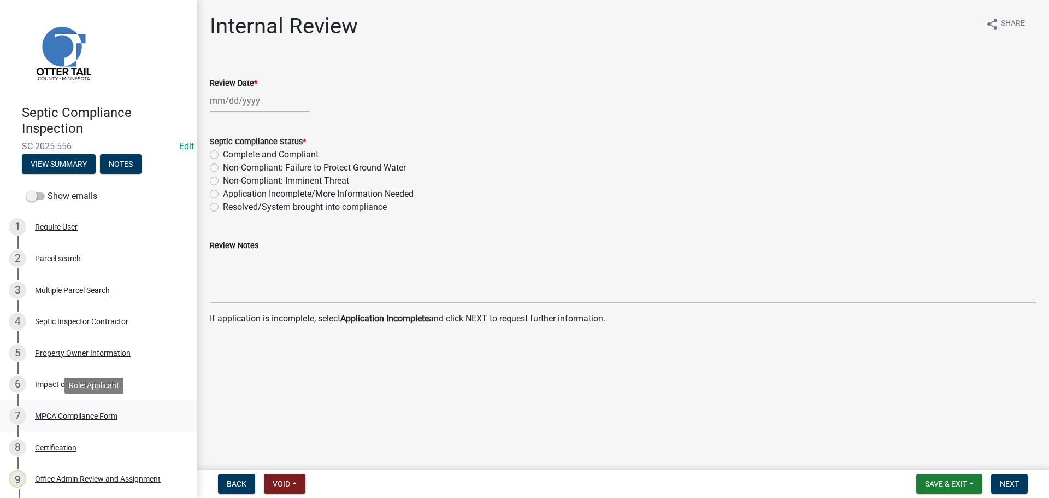
click at [75, 418] on div "MPCA Compliance Form" at bounding box center [76, 416] width 82 height 8
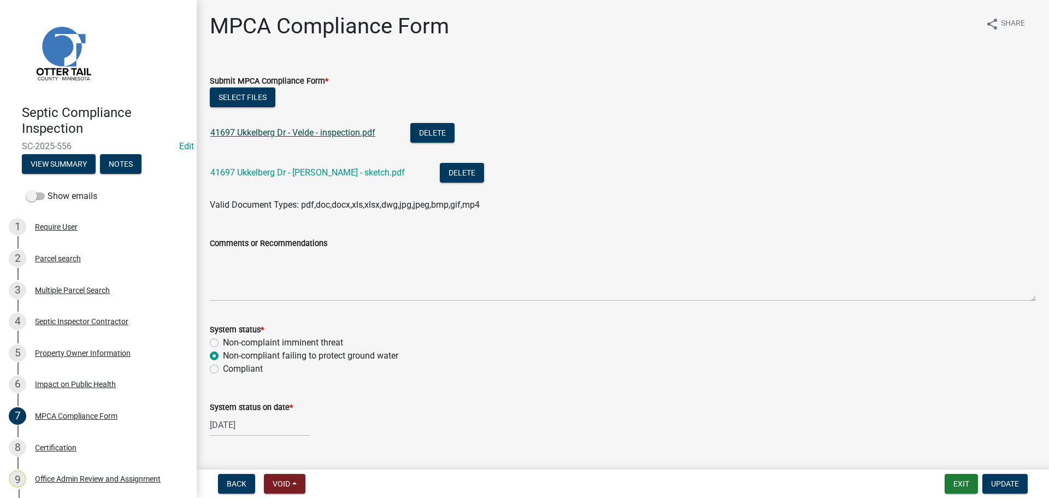
click at [292, 133] on link "41697 Ukkelberg Dr - Velde - inspection.pdf" at bounding box center [292, 132] width 165 height 10
click at [282, 173] on link "41697 Ukkelberg Dr - Velde - sketch.pdf" at bounding box center [307, 172] width 194 height 10
click at [299, 171] on link "41697 Ukkelberg Dr - Velde - sketch.pdf" at bounding box center [307, 172] width 194 height 10
